Goal: Task Accomplishment & Management: Use online tool/utility

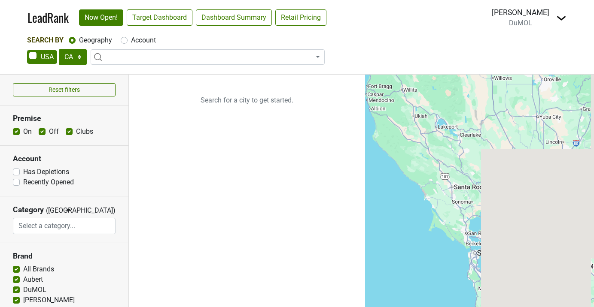
select select "CA"
select select
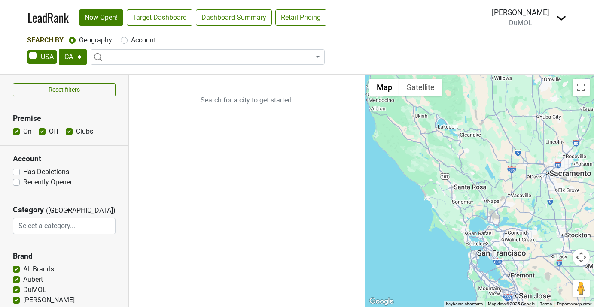
click at [131, 43] on label "Account" at bounding box center [143, 40] width 25 height 10
click at [121, 43] on input "Account" at bounding box center [124, 39] width 7 height 9
radio input "true"
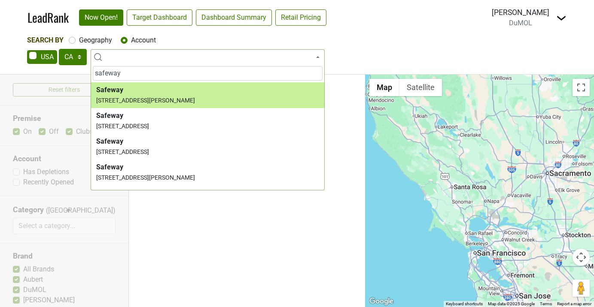
type input "safeway"
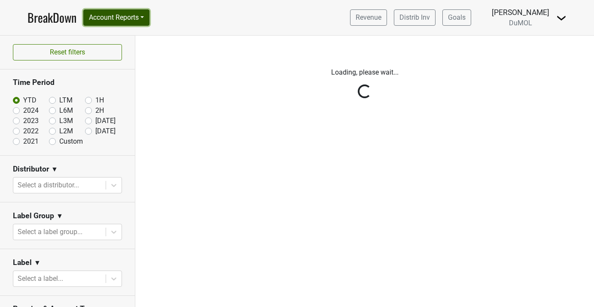
click at [143, 14] on button "Account Reports" at bounding box center [116, 17] width 66 height 16
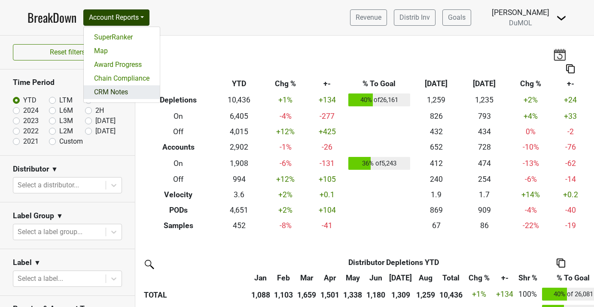
click at [121, 89] on link "CRM Notes" at bounding box center [122, 92] width 76 height 14
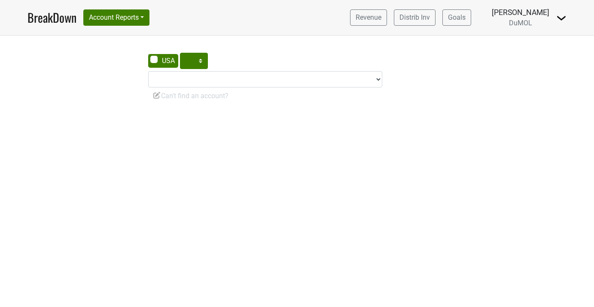
select select "CA"
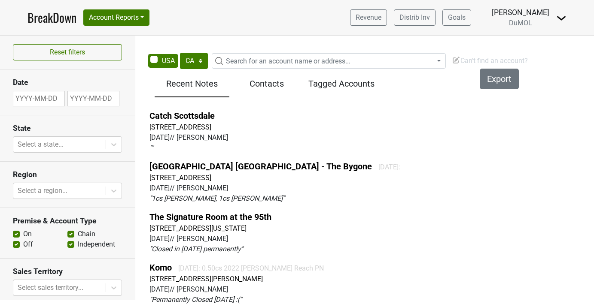
click at [470, 62] on span "Can't find an account?" at bounding box center [490, 61] width 76 height 8
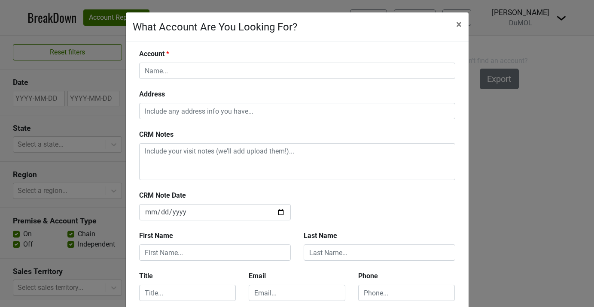
scroll to position [105, 0]
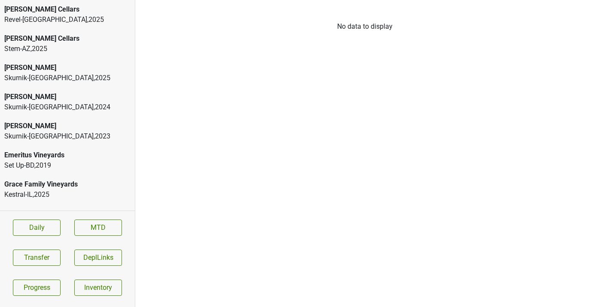
click at [48, 110] on div "Skurnik-[GEOGRAPHIC_DATA] , 2024" at bounding box center [67, 107] width 126 height 10
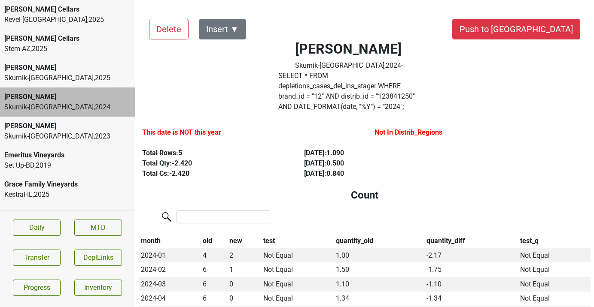
click at [71, 76] on div "Skurnik-[GEOGRAPHIC_DATA] , 2025" at bounding box center [67, 78] width 126 height 10
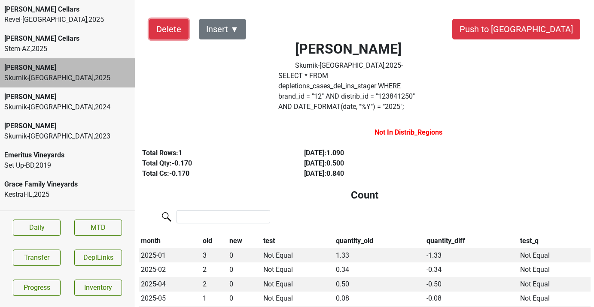
click at [163, 31] on button "Delete" at bounding box center [168, 29] width 39 height 21
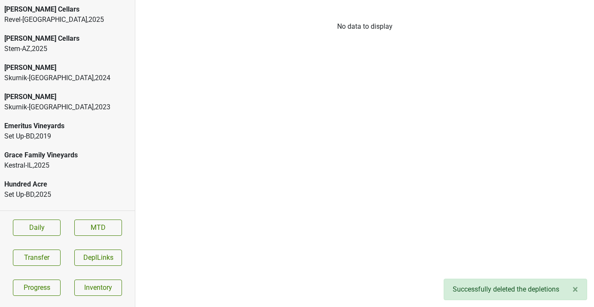
click at [58, 76] on div "Skurnik-[GEOGRAPHIC_DATA] , 2024" at bounding box center [67, 78] width 126 height 10
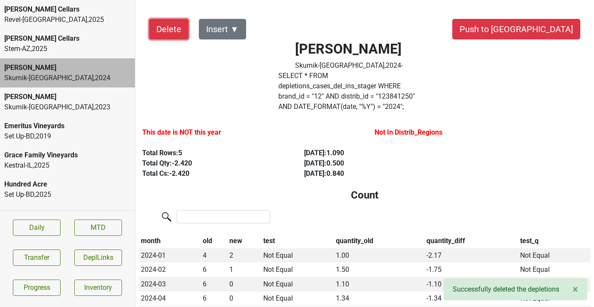
click at [160, 30] on button "Delete" at bounding box center [168, 29] width 39 height 21
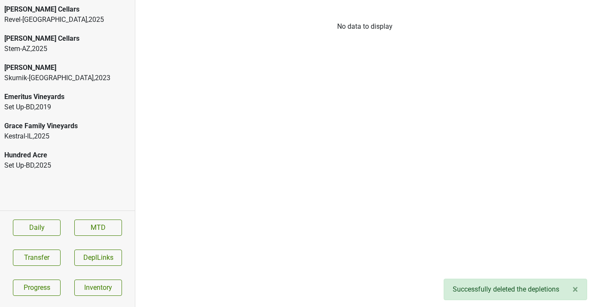
click at [54, 77] on div "Skurnik-CT , 2023" at bounding box center [67, 78] width 126 height 10
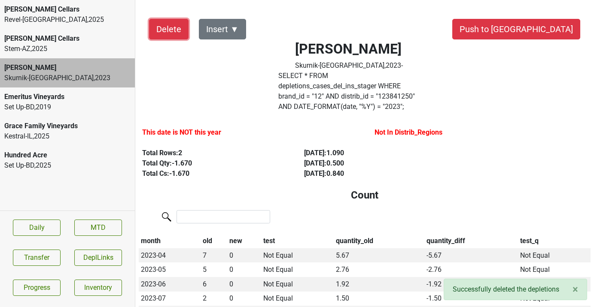
click at [178, 20] on button "Delete" at bounding box center [168, 29] width 39 height 21
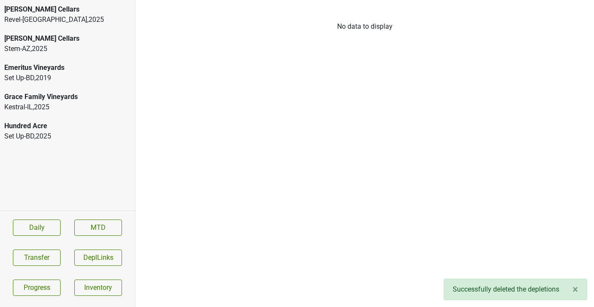
click at [73, 90] on div "Grace Family Vineyards Kestral-IL , 2025" at bounding box center [67, 102] width 135 height 29
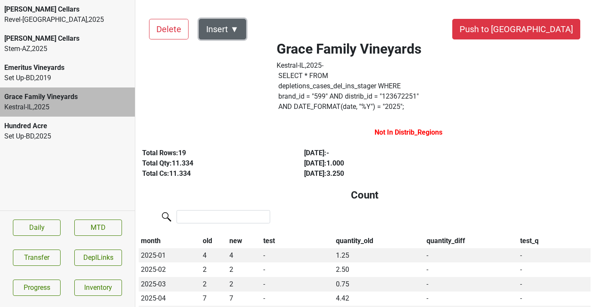
click at [231, 28] on button "Insert ▼" at bounding box center [222, 29] width 47 height 21
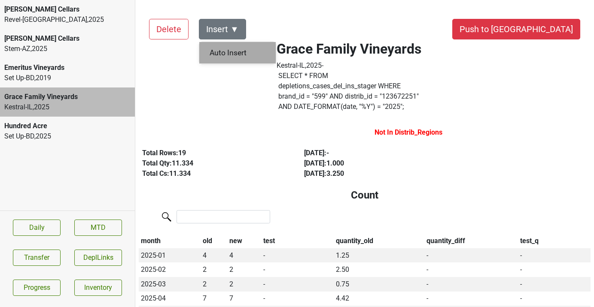
click at [228, 57] on div "Auto Insert" at bounding box center [237, 53] width 76 height 22
